Goal: Find specific page/section: Find specific page/section

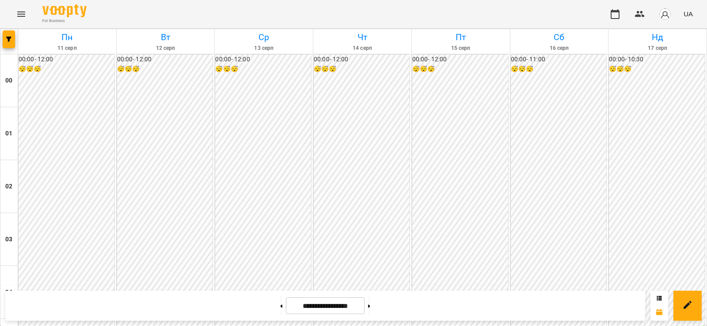
scroll to position [928, 0]
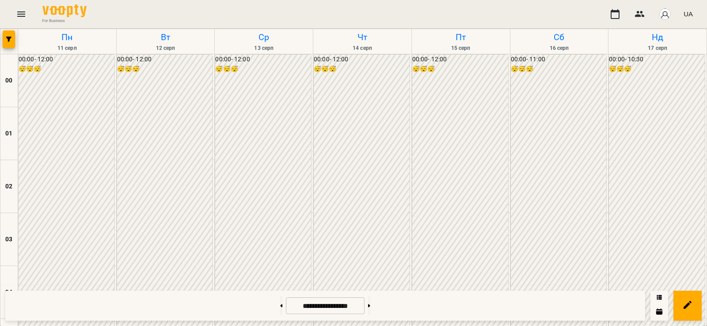
scroll to position [928, 0]
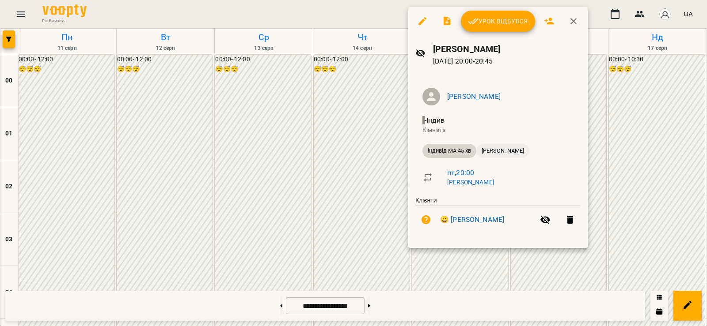
click at [501, 152] on span "[PERSON_NAME]" at bounding box center [502, 151] width 53 height 8
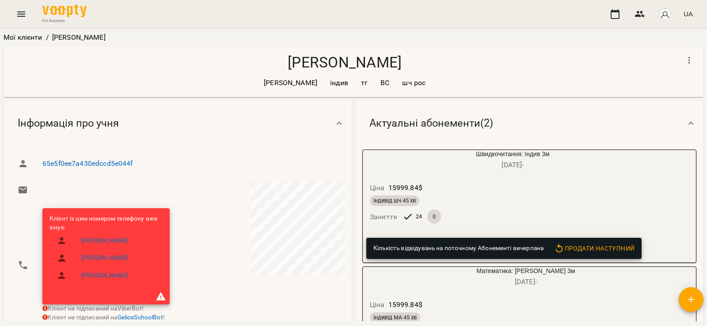
scroll to position [103, 0]
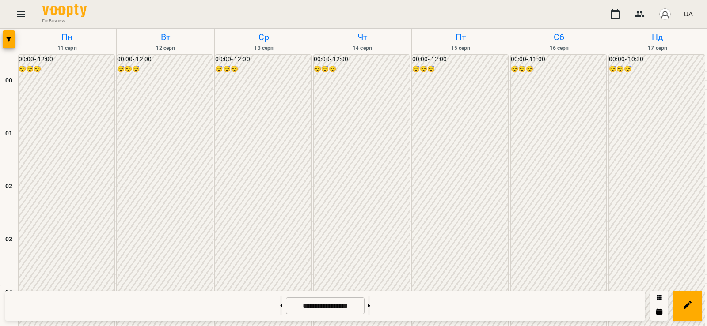
scroll to position [825, 0]
